Goal: Information Seeking & Learning: Learn about a topic

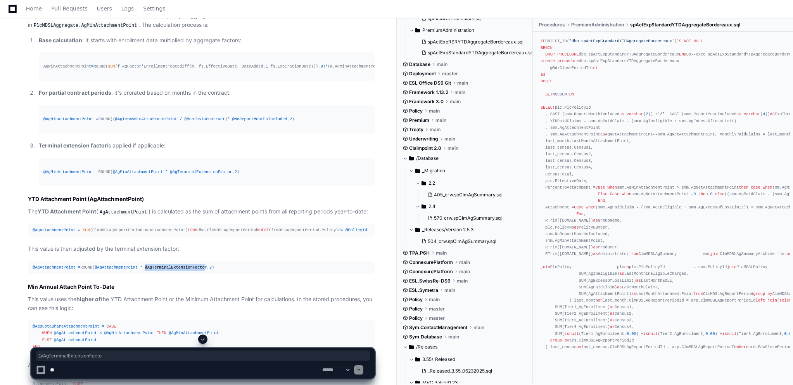
scroll to position [472, 0]
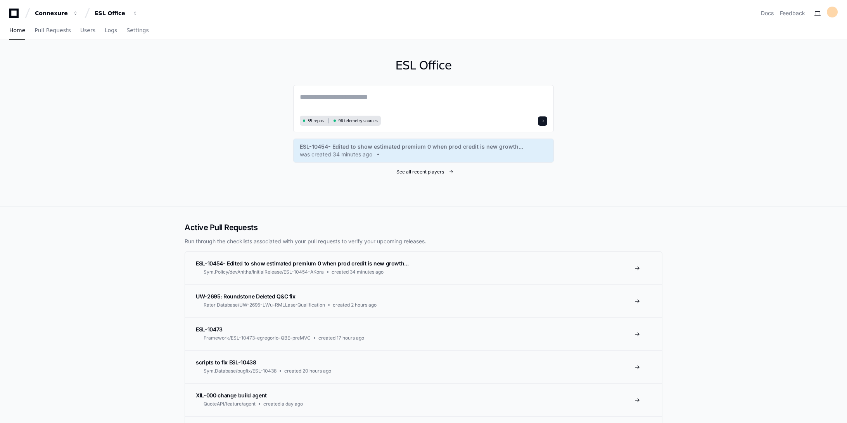
click at [432, 172] on span "See all recent players" at bounding box center [420, 172] width 48 height 6
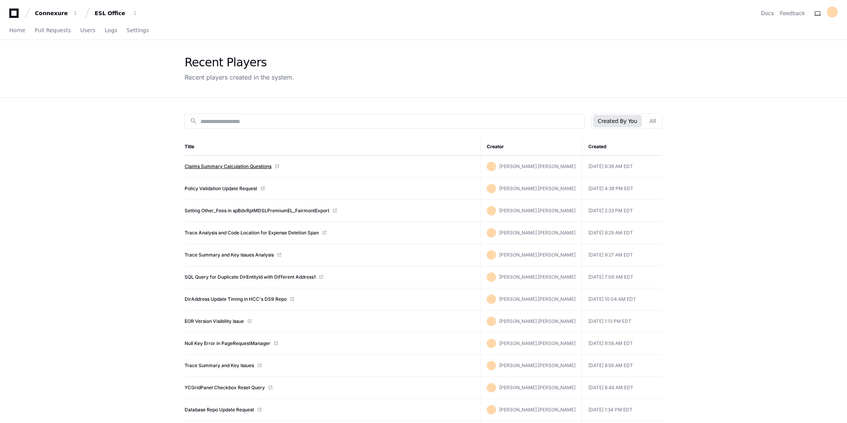
click at [202, 164] on link "Claims Summary Calculation Questions" at bounding box center [228, 166] width 87 height 6
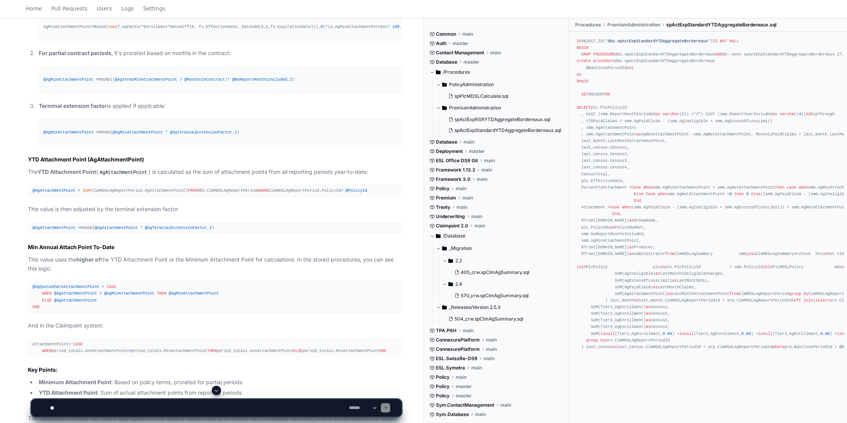
scroll to position [434, 0]
